Goal: Navigation & Orientation: Find specific page/section

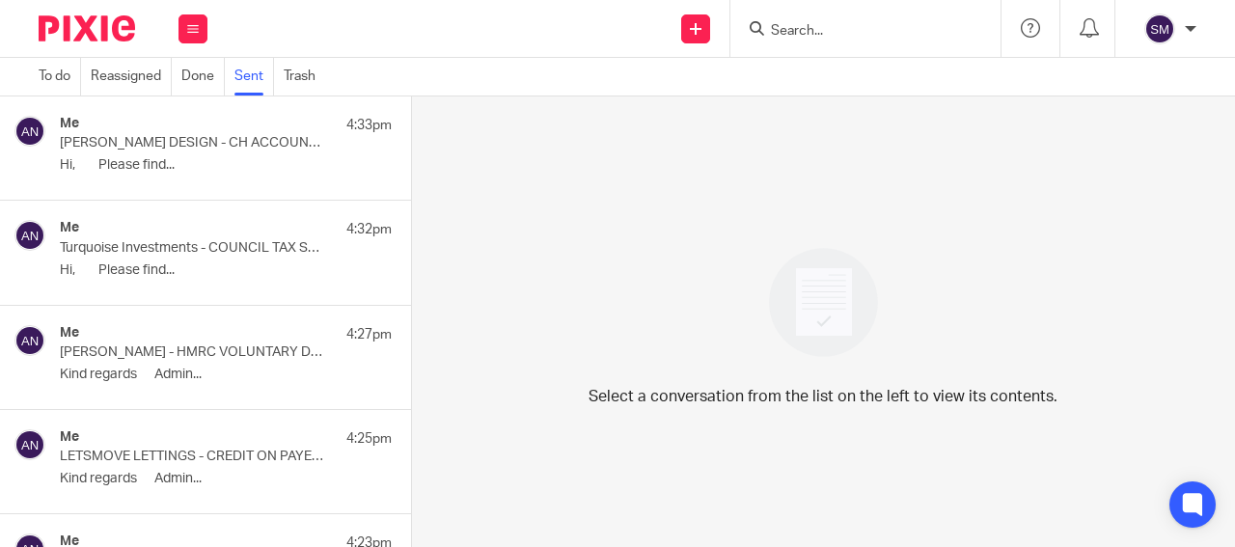
scroll to position [9270, 0]
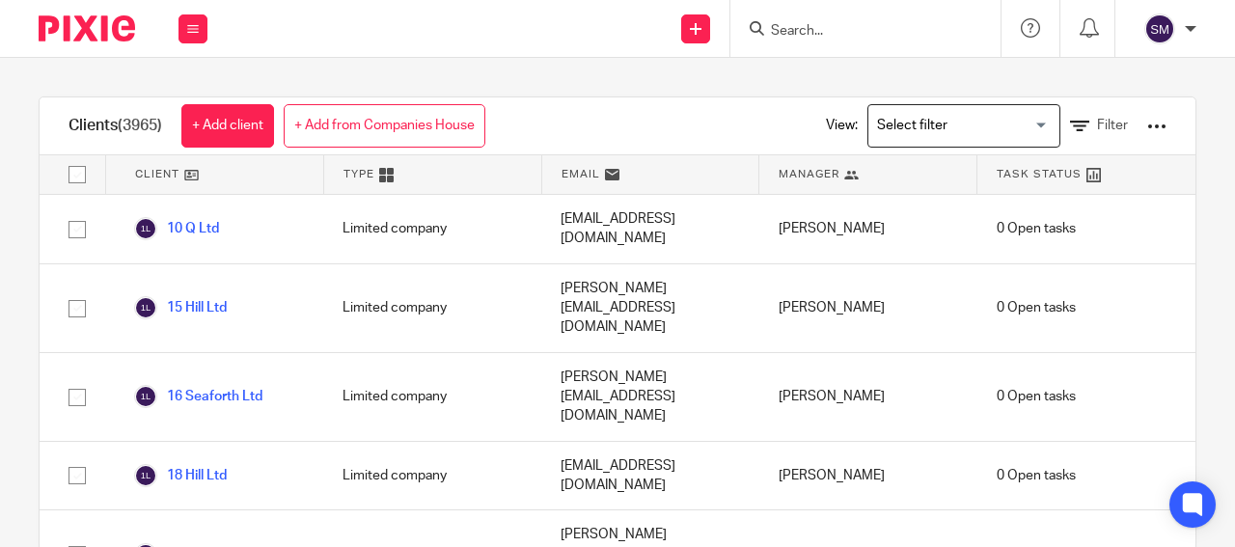
click at [809, 27] on input "Search" at bounding box center [856, 31] width 174 height 17
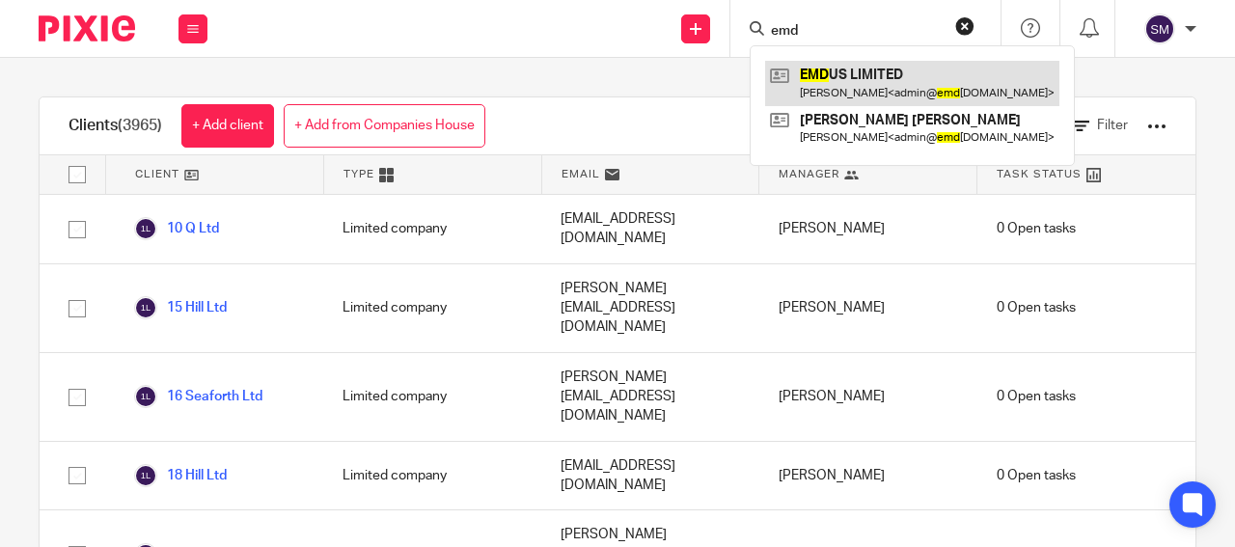
type input "emd"
click at [838, 82] on link at bounding box center [912, 83] width 294 height 44
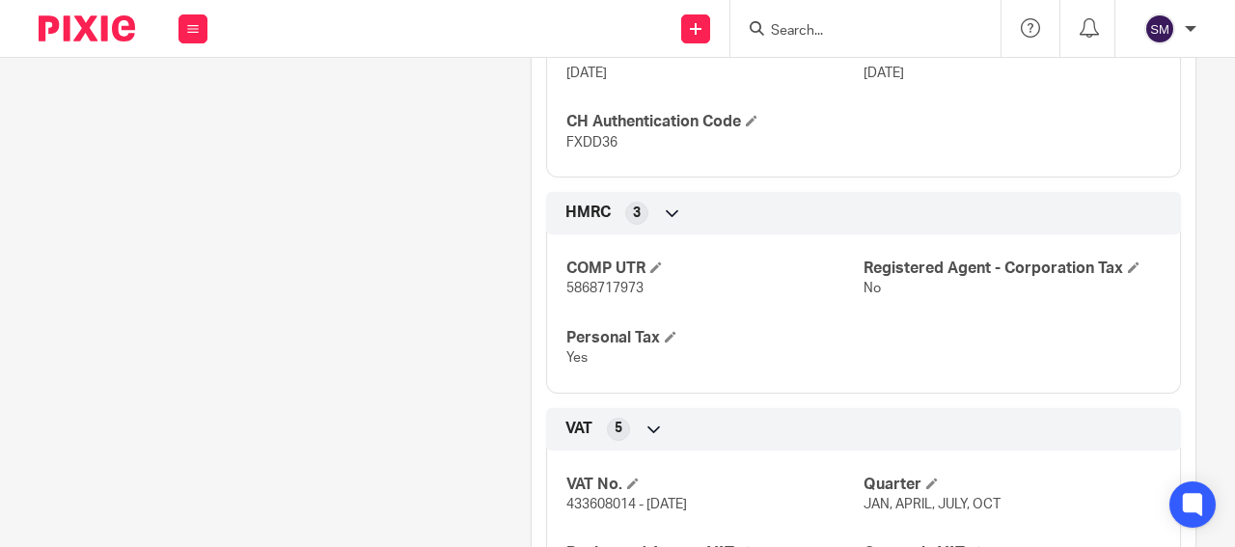
scroll to position [1019, 0]
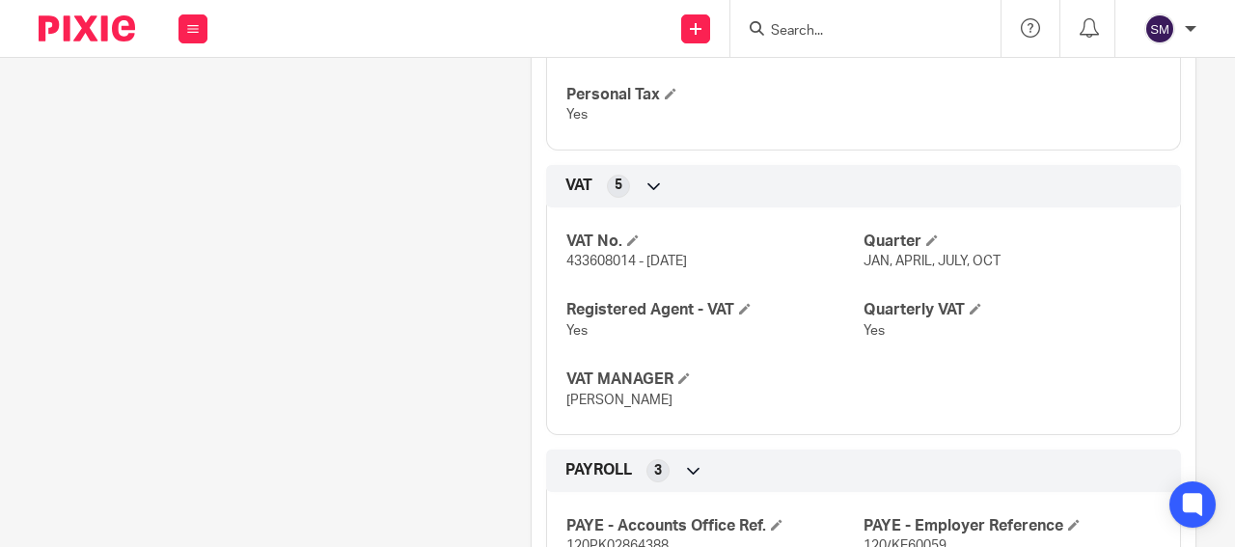
click at [781, 25] on input "Search" at bounding box center [856, 31] width 174 height 17
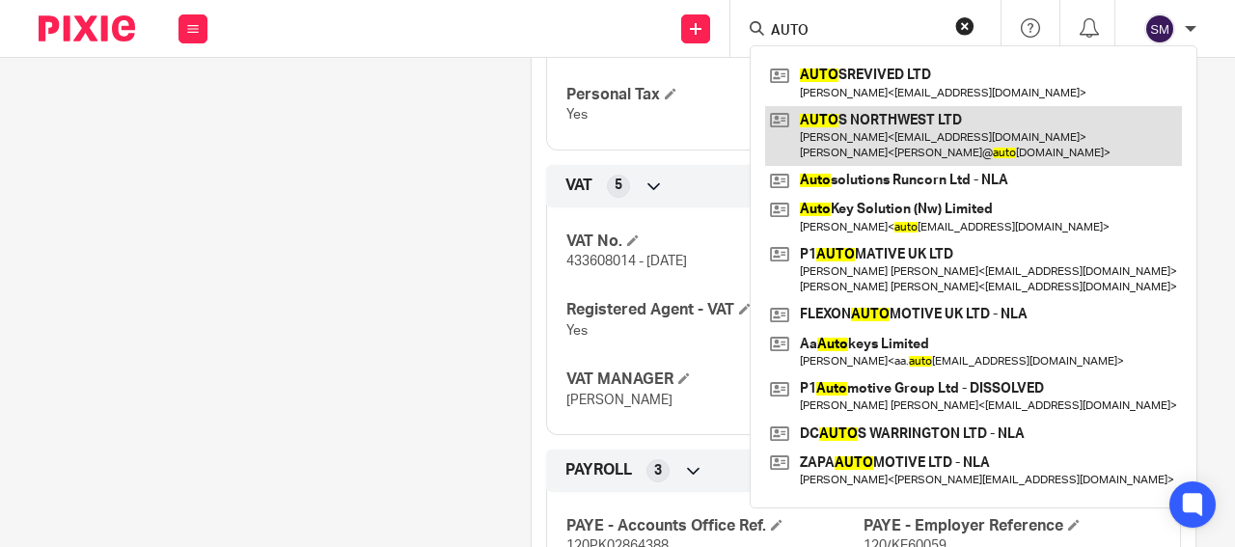
type input "AUTO"
click at [828, 135] on link at bounding box center [973, 136] width 417 height 60
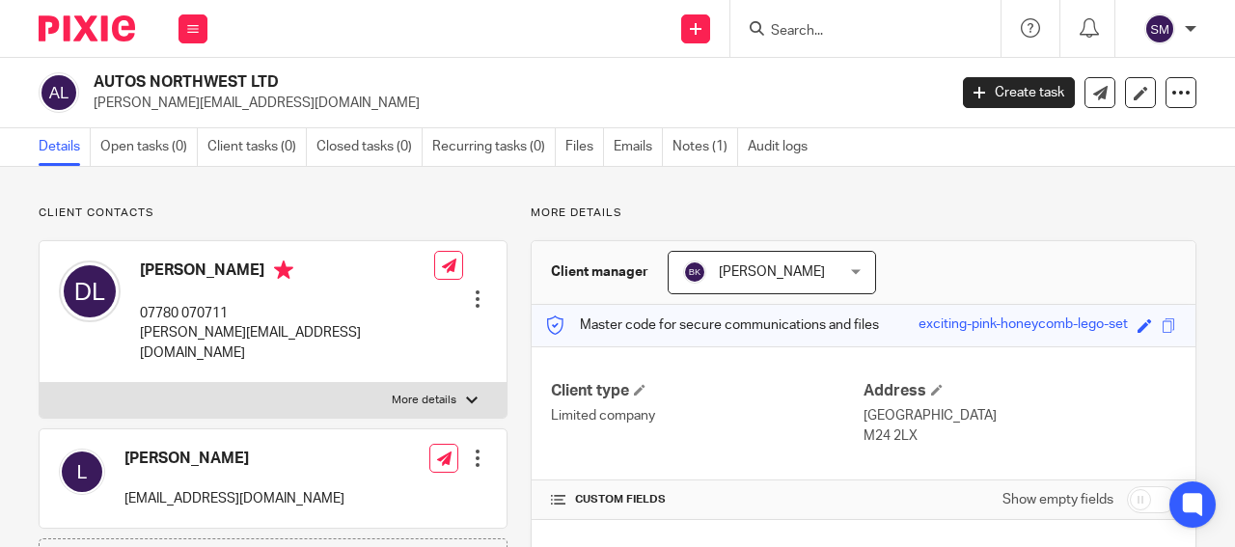
drag, startPoint x: 238, startPoint y: 72, endPoint x: 94, endPoint y: 69, distance: 144.8
click at [94, 72] on h2 "AUTOS NORTHWEST LTD" at bounding box center [430, 82] width 673 height 20
copy h2 "AUTOS NORTHWEST"
click at [831, 17] on form at bounding box center [872, 28] width 206 height 24
click at [828, 24] on input "Search" at bounding box center [856, 31] width 174 height 17
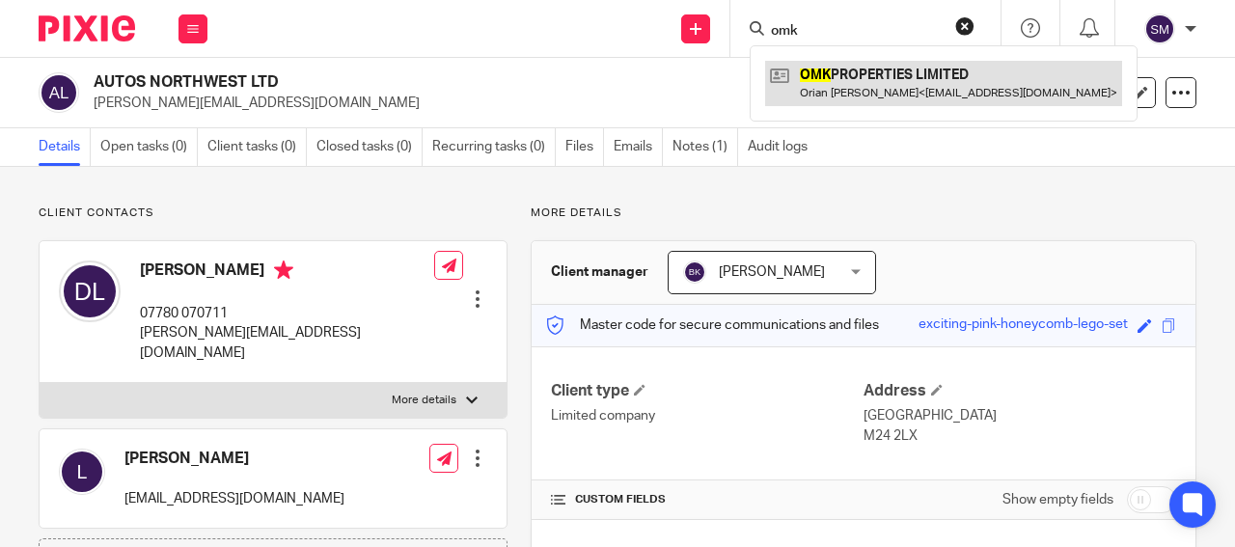
type input "omk"
click at [836, 90] on link at bounding box center [943, 83] width 357 height 44
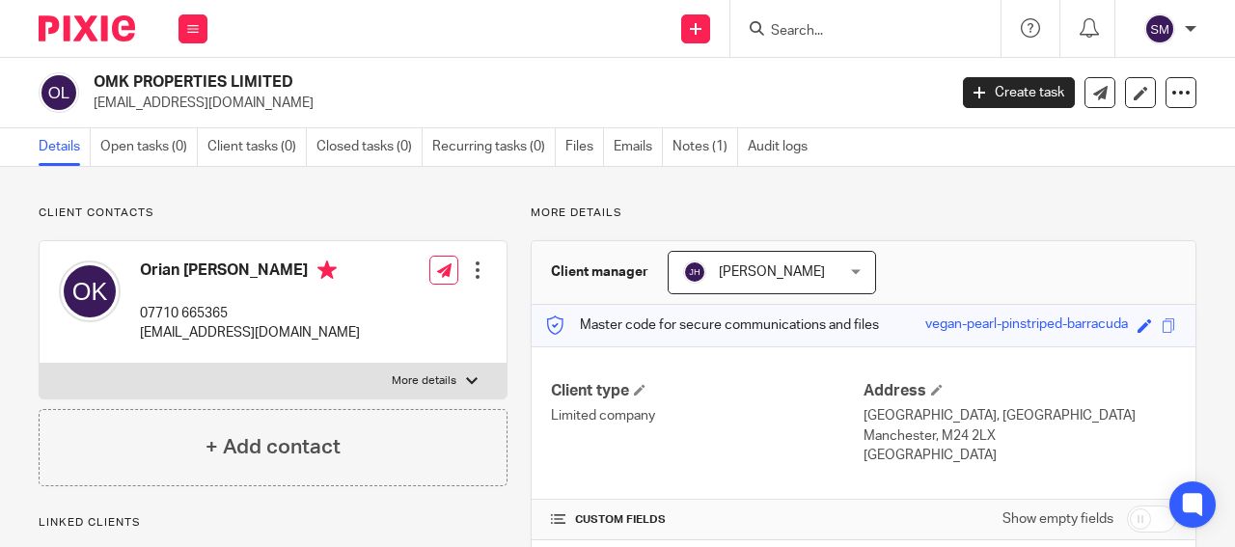
click at [313, 102] on p "[EMAIL_ADDRESS][DOMAIN_NAME]" at bounding box center [514, 103] width 841 height 19
drag, startPoint x: 0, startPoint y: 0, endPoint x: 313, endPoint y: 103, distance: 329.3
click at [313, 103] on p "[EMAIL_ADDRESS][DOMAIN_NAME]" at bounding box center [514, 103] width 841 height 19
drag, startPoint x: 232, startPoint y: 82, endPoint x: 97, endPoint y: 83, distance: 135.1
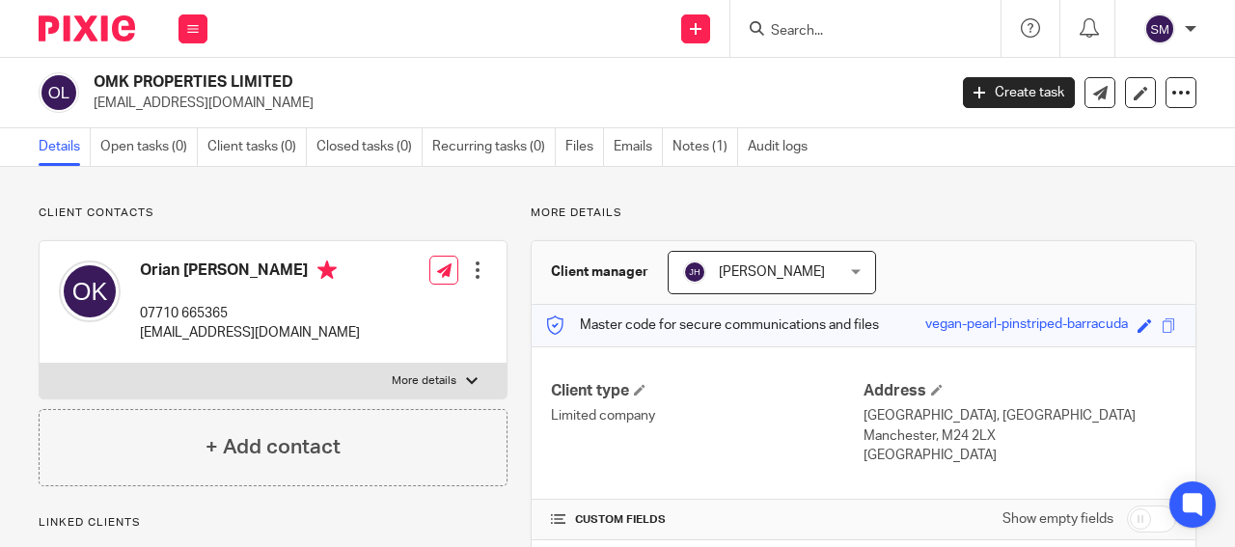
click at [94, 84] on h2 "OMK PROPERTIES LIMITED" at bounding box center [430, 82] width 673 height 20
click at [783, 25] on input "Search" at bounding box center [856, 31] width 174 height 17
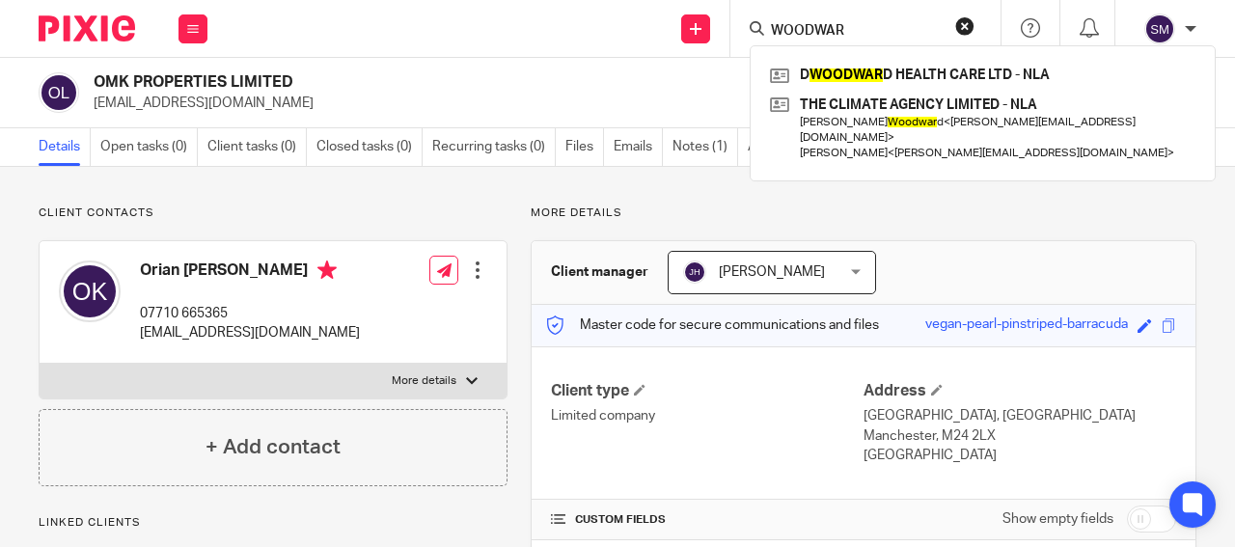
drag, startPoint x: 859, startPoint y: 23, endPoint x: 743, endPoint y: 16, distance: 116.0
click at [769, 23] on input "WOODWAR" at bounding box center [856, 31] width 174 height 17
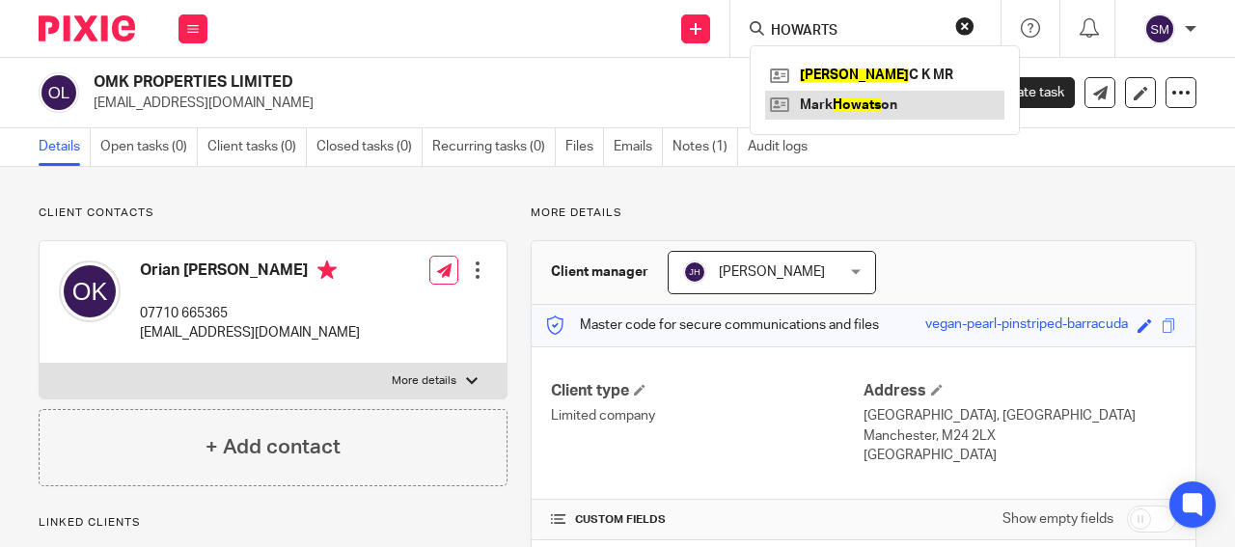
type input "HOWARTS"
click at [852, 98] on link at bounding box center [884, 105] width 239 height 29
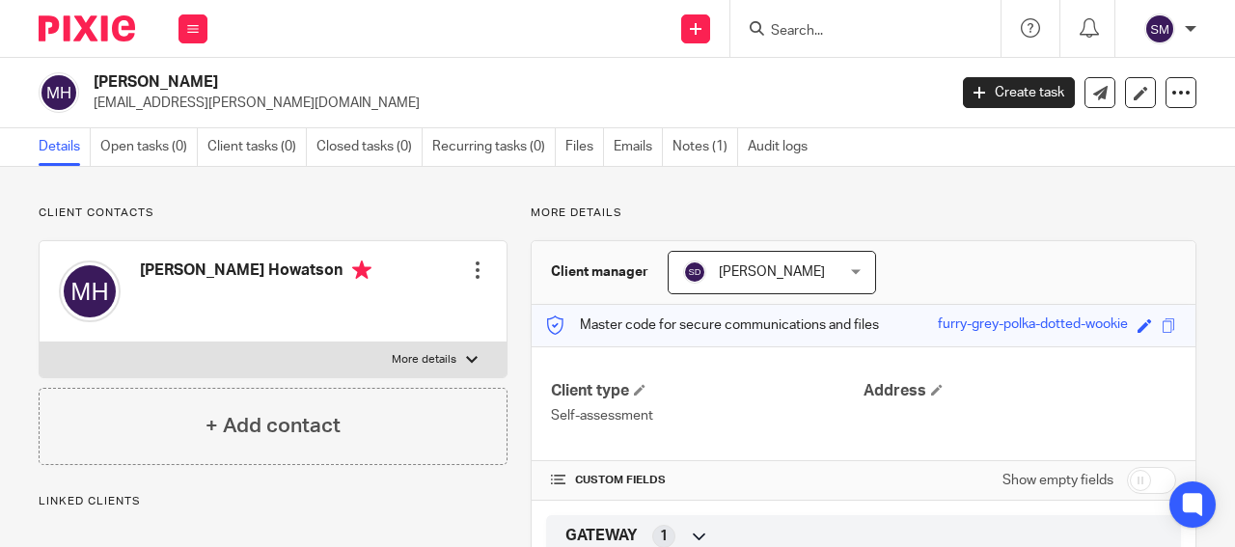
drag, startPoint x: 221, startPoint y: 82, endPoint x: 93, endPoint y: 78, distance: 128.4
click at [94, 72] on h2 "[PERSON_NAME]" at bounding box center [430, 82] width 673 height 20
copy div "Mark Howatson"
click at [790, 23] on input "Search" at bounding box center [856, 31] width 174 height 17
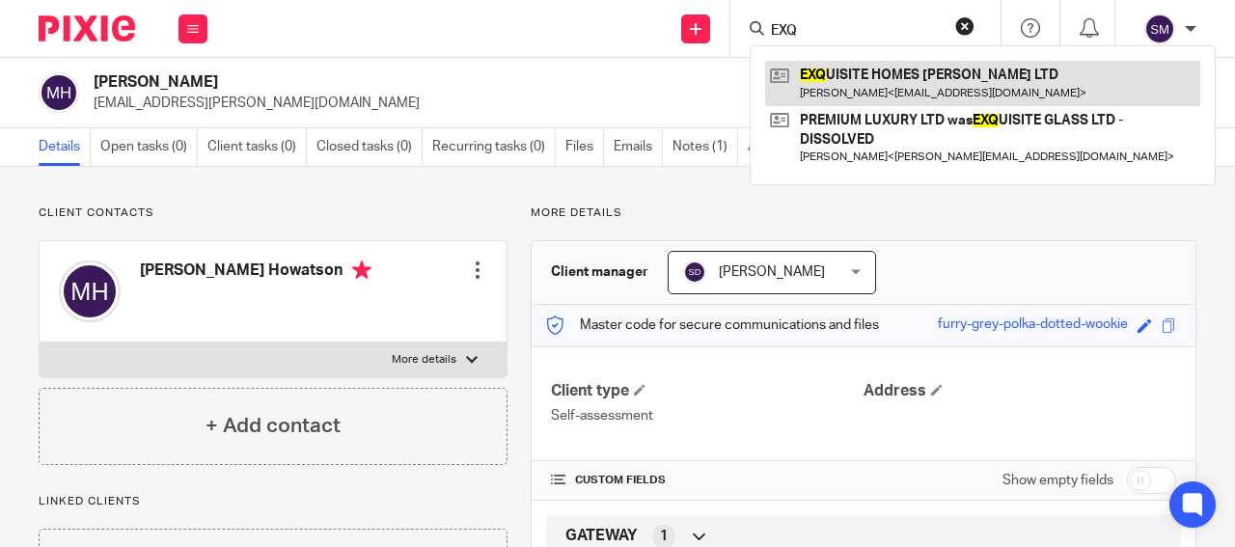
type input "EXQ"
click at [911, 76] on link at bounding box center [982, 83] width 435 height 44
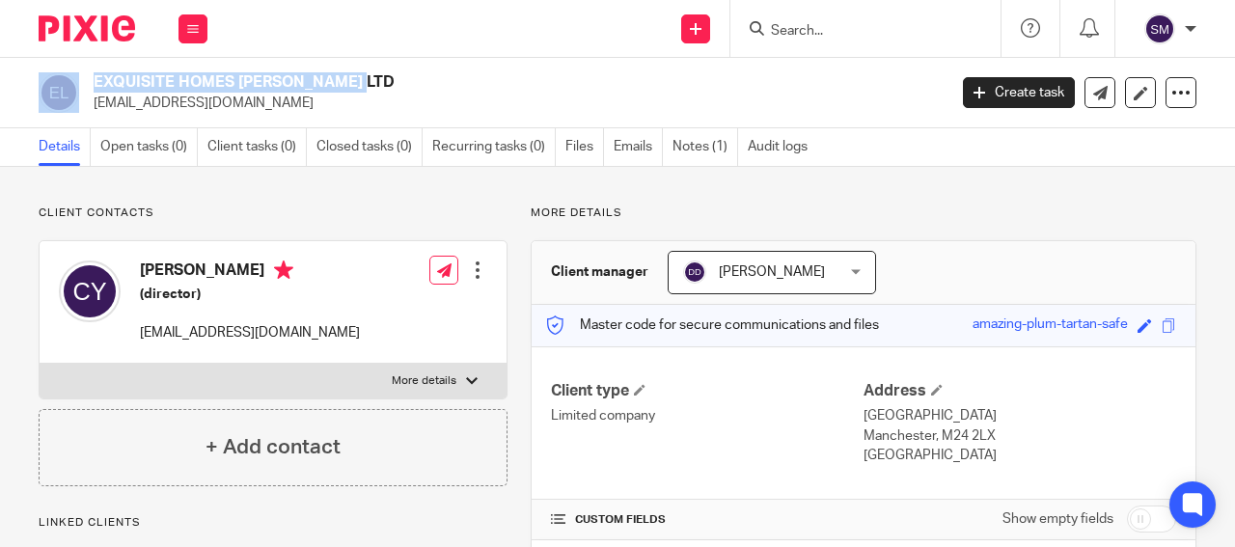
drag, startPoint x: 209, startPoint y: 79, endPoint x: 84, endPoint y: 82, distance: 125.5
click at [94, 82] on h2 "EXQUISITE HOMES [PERSON_NAME] LTD" at bounding box center [430, 82] width 673 height 20
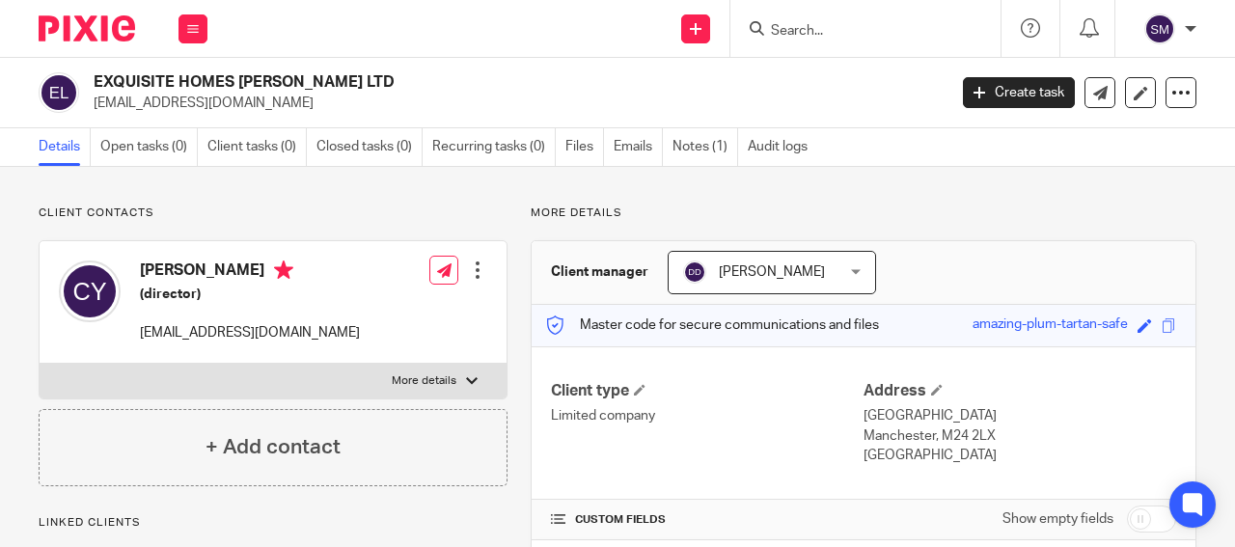
click at [798, 25] on input "Search" at bounding box center [856, 31] width 174 height 17
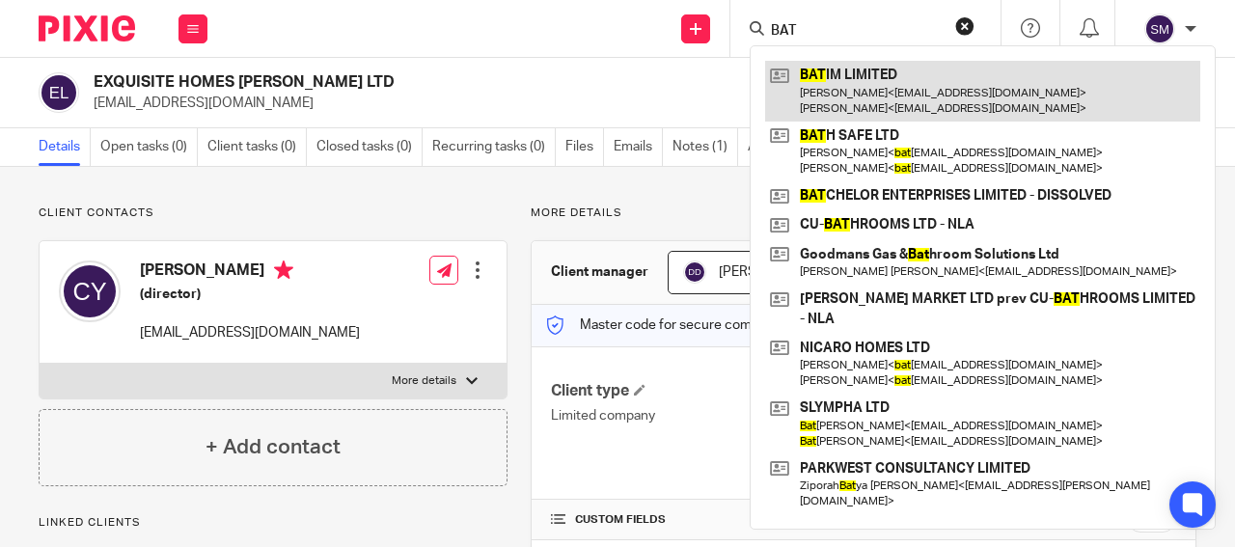
type input "BAT"
click at [909, 75] on link at bounding box center [982, 91] width 435 height 60
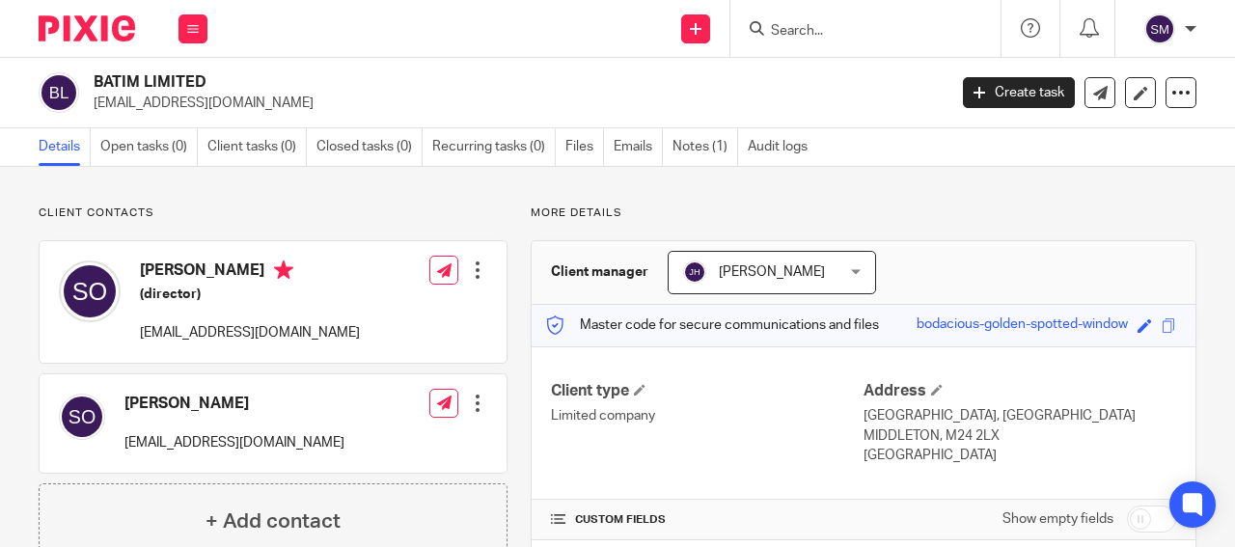
click at [142, 102] on p "hebrewpublishing@gmail.com" at bounding box center [514, 103] width 841 height 19
click at [779, 23] on input "Search" at bounding box center [856, 31] width 174 height 17
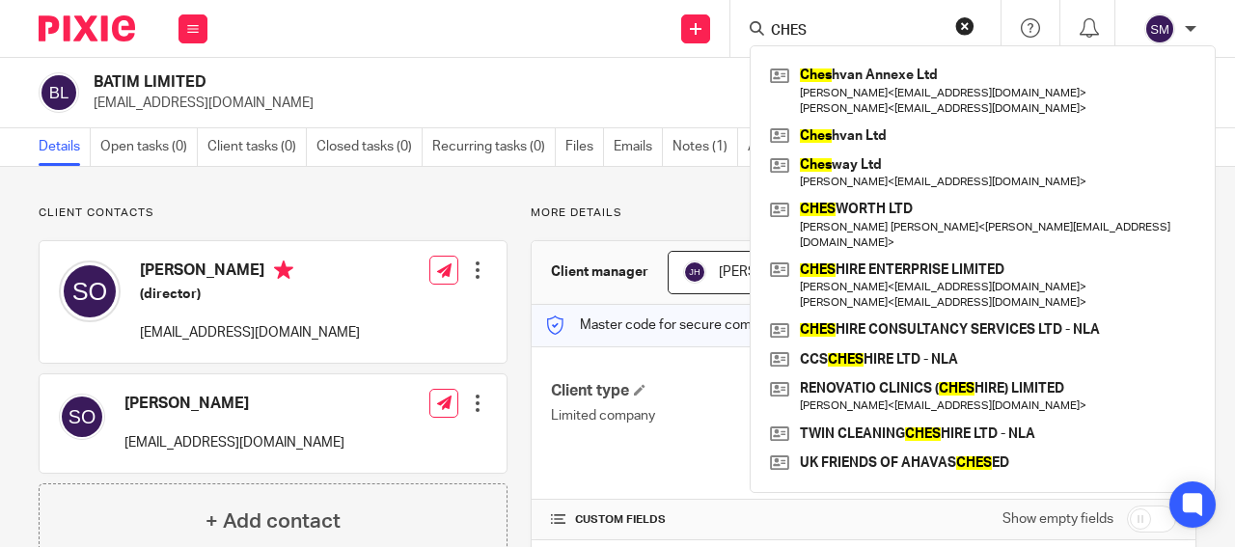
drag, startPoint x: 809, startPoint y: 18, endPoint x: 745, endPoint y: 19, distance: 63.7
click at [769, 23] on input "CHES" at bounding box center [856, 31] width 174 height 17
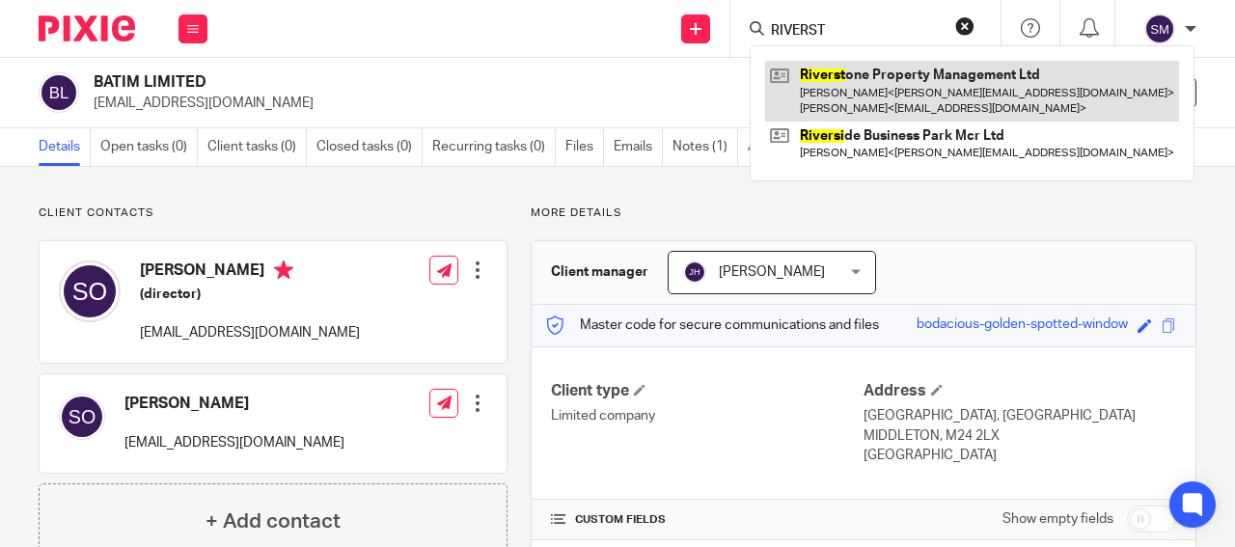
type input "RIVERST"
click at [911, 114] on link at bounding box center [972, 91] width 414 height 60
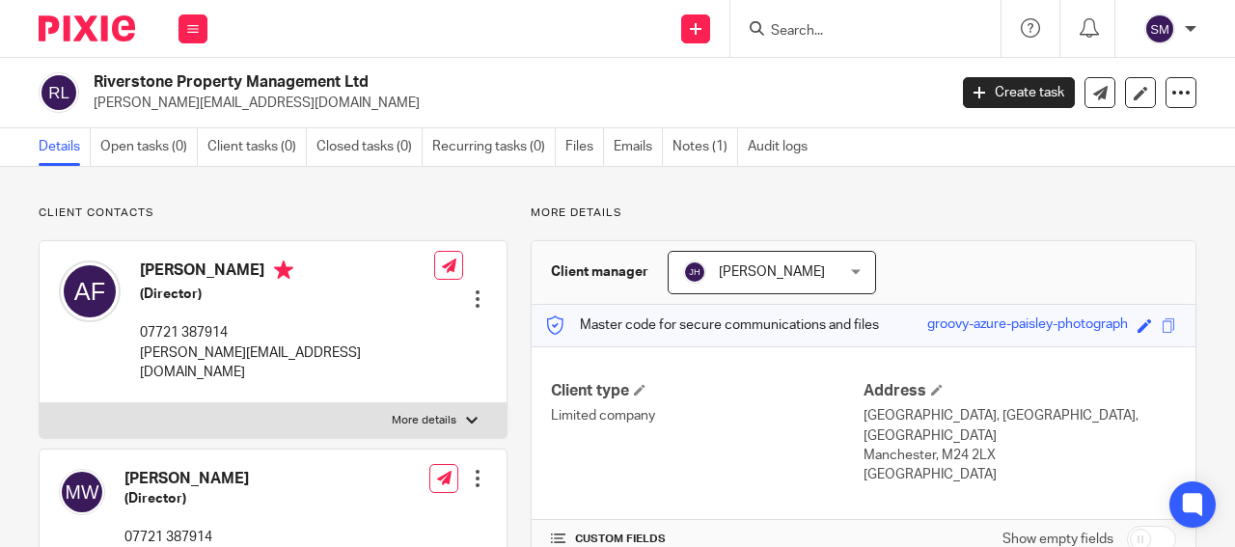
click at [229, 103] on p "[PERSON_NAME][EMAIL_ADDRESS][DOMAIN_NAME]" at bounding box center [514, 103] width 841 height 19
click at [834, 23] on input "Search" at bounding box center [856, 31] width 174 height 17
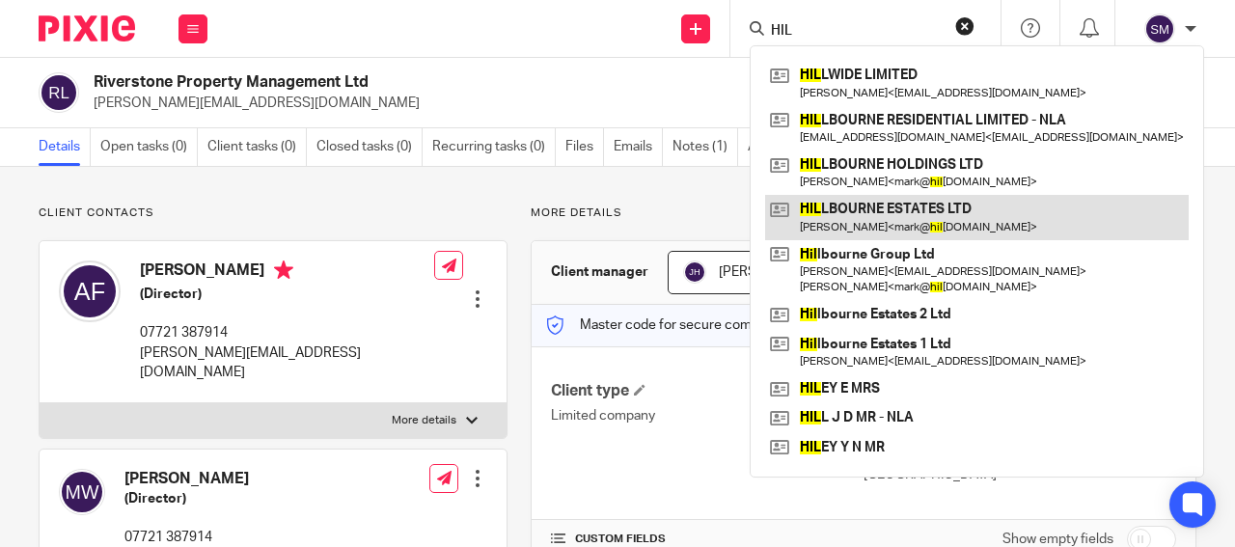
type input "HIL"
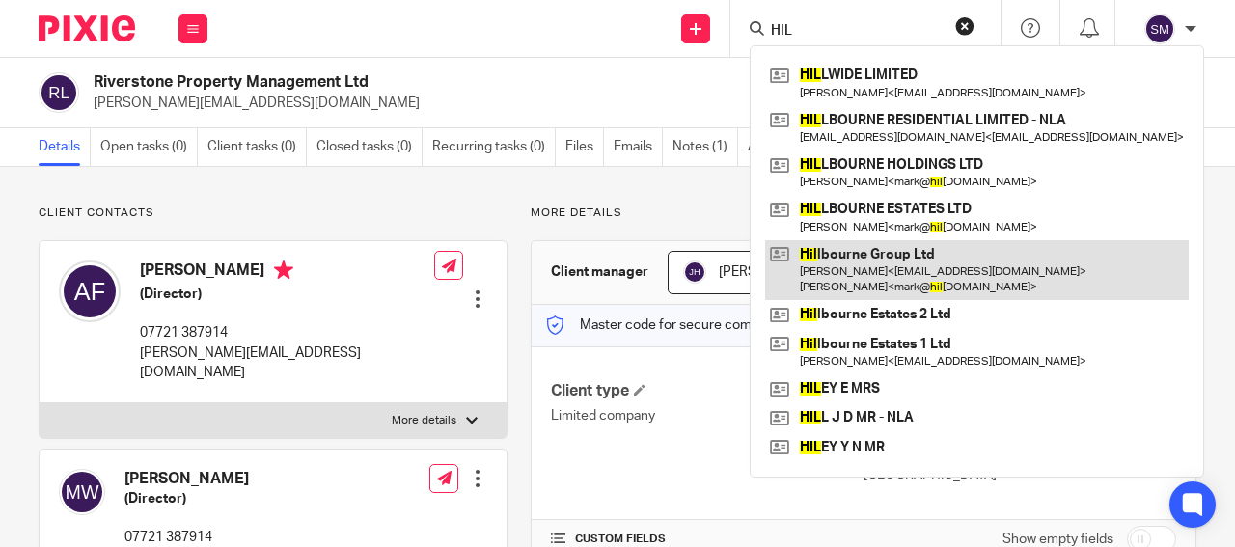
click at [877, 255] on link at bounding box center [977, 270] width 424 height 60
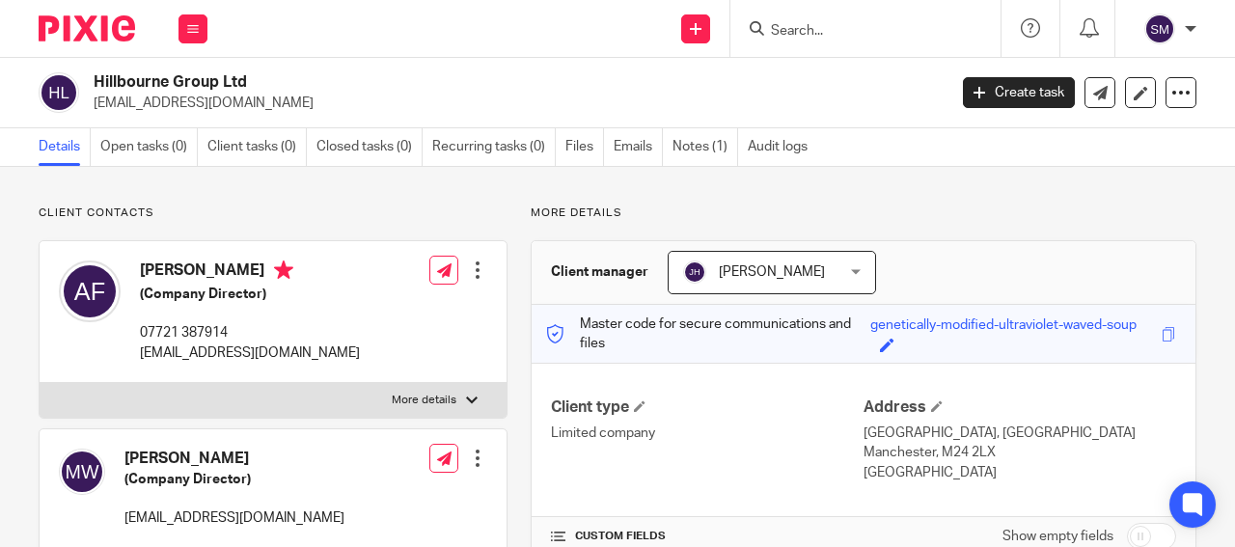
click at [189, 104] on p "office@hillbourne.co.uk" at bounding box center [514, 103] width 841 height 19
click at [191, 105] on p "office@hillbourne.co.uk" at bounding box center [514, 103] width 841 height 19
drag, startPoint x: 224, startPoint y: 86, endPoint x: 83, endPoint y: 81, distance: 141.0
click at [94, 81] on h2 "Hillbourne Group Ltd" at bounding box center [430, 82] width 673 height 20
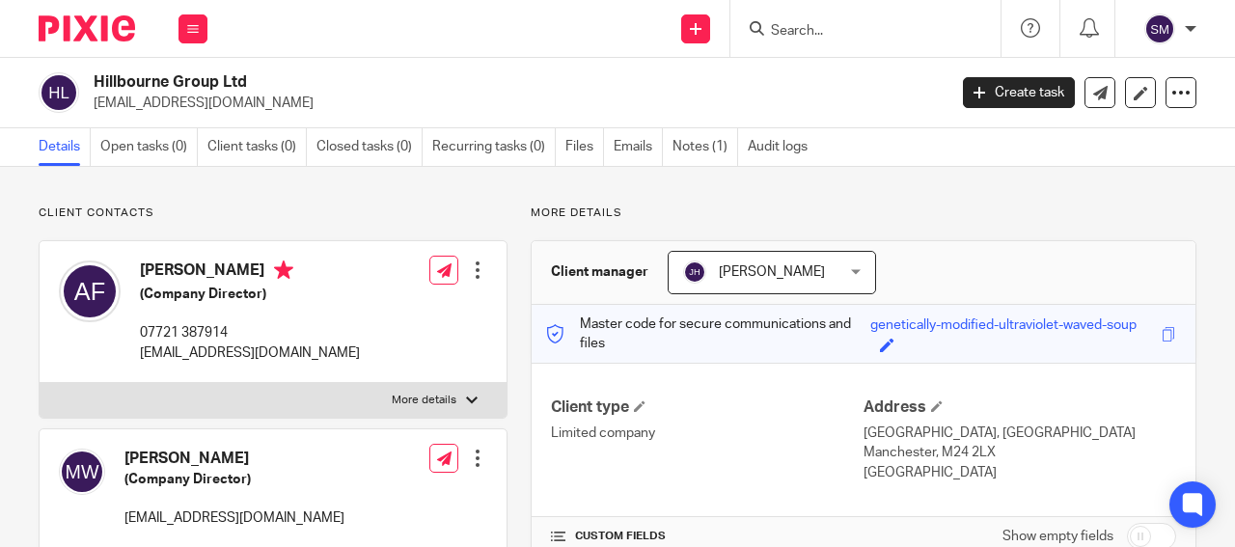
copy div "Hillbourne Group"
click at [783, 26] on input "Search" at bounding box center [856, 31] width 174 height 17
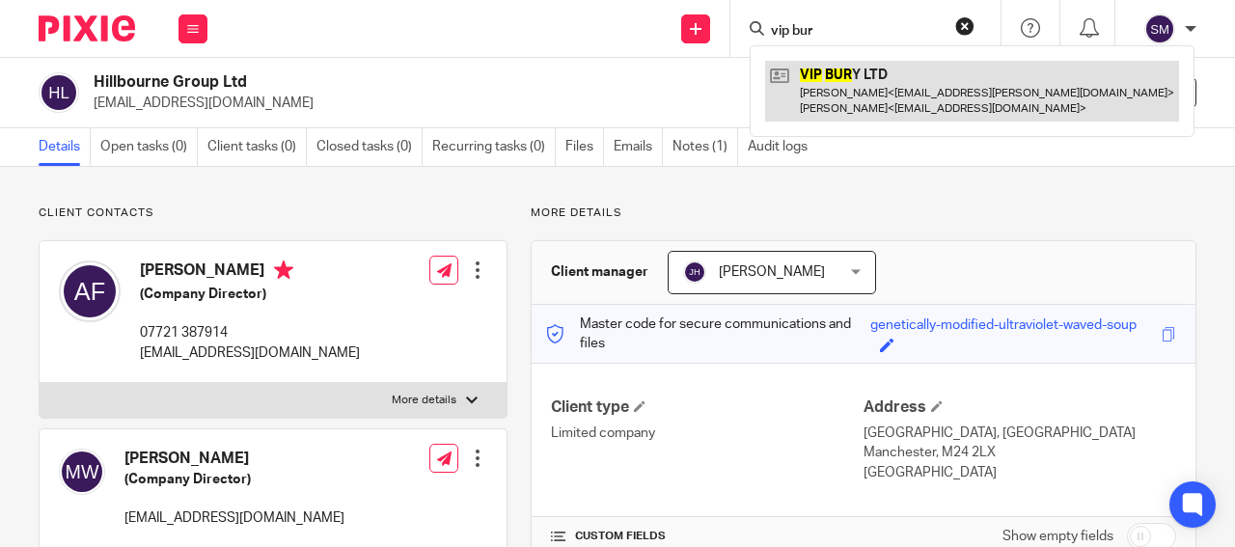
type input "vip bur"
click at [808, 79] on link at bounding box center [972, 91] width 414 height 60
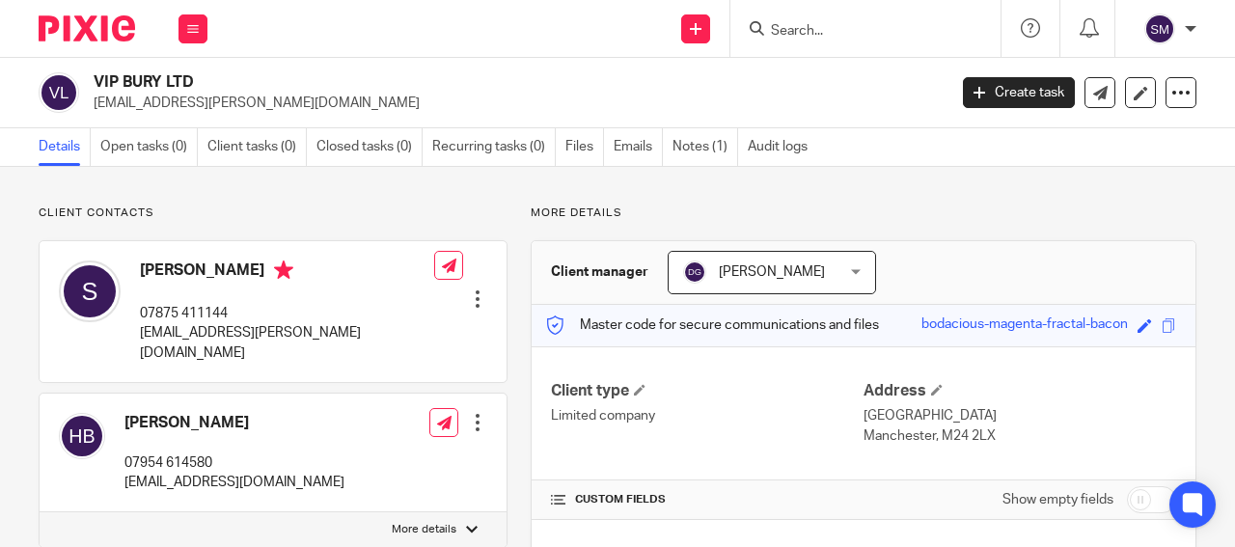
scroll to position [232, 0]
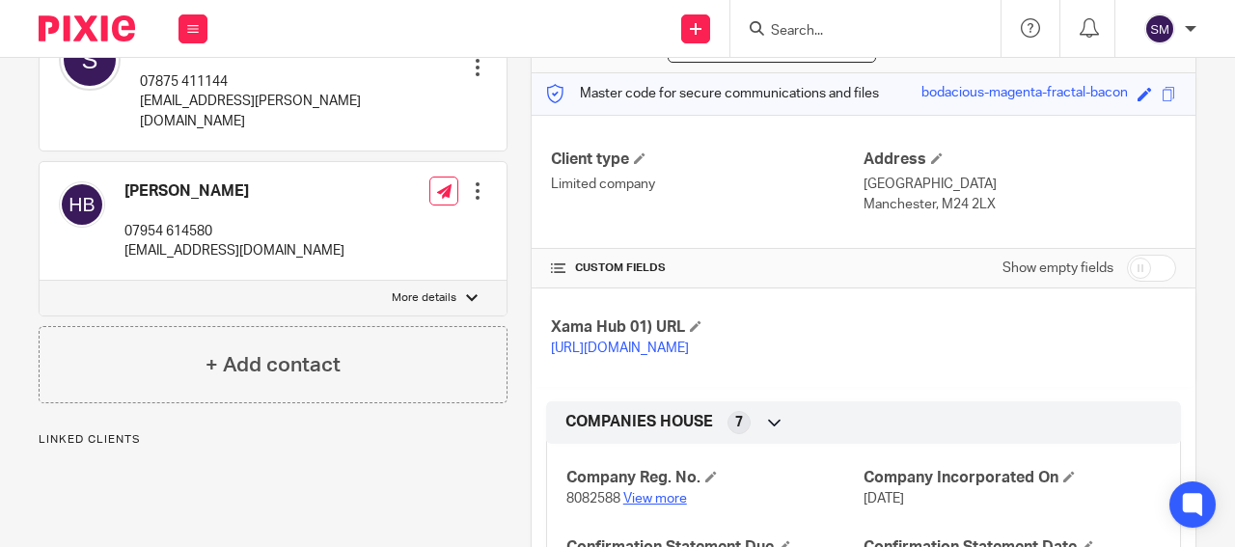
click at [644, 506] on link "View more" at bounding box center [655, 499] width 64 height 14
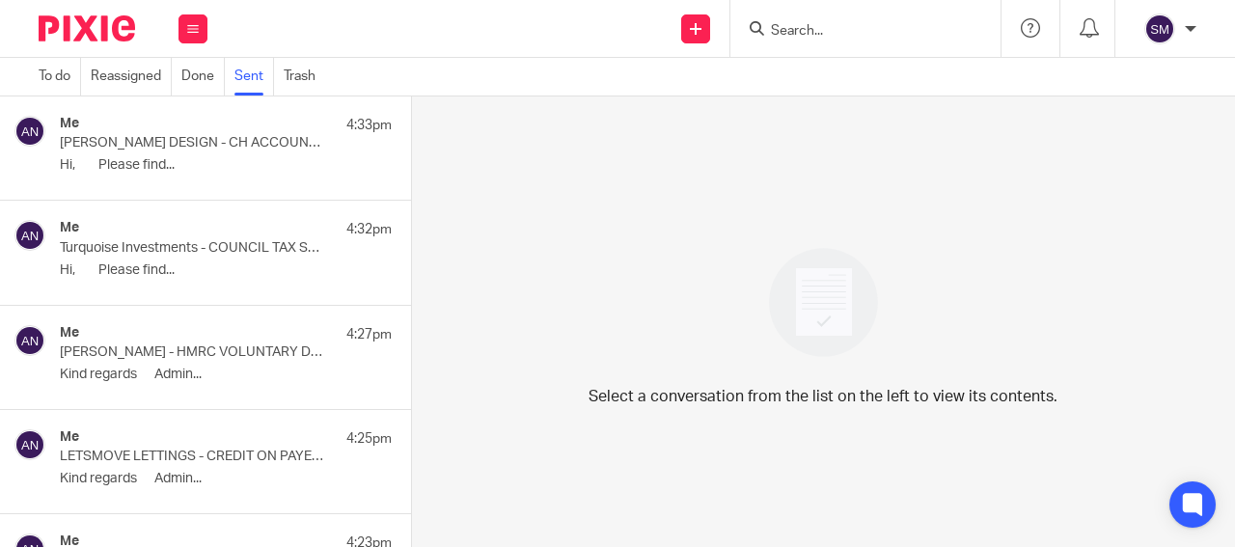
scroll to position [9270, 0]
